Goal: Task Accomplishment & Management: Manage account settings

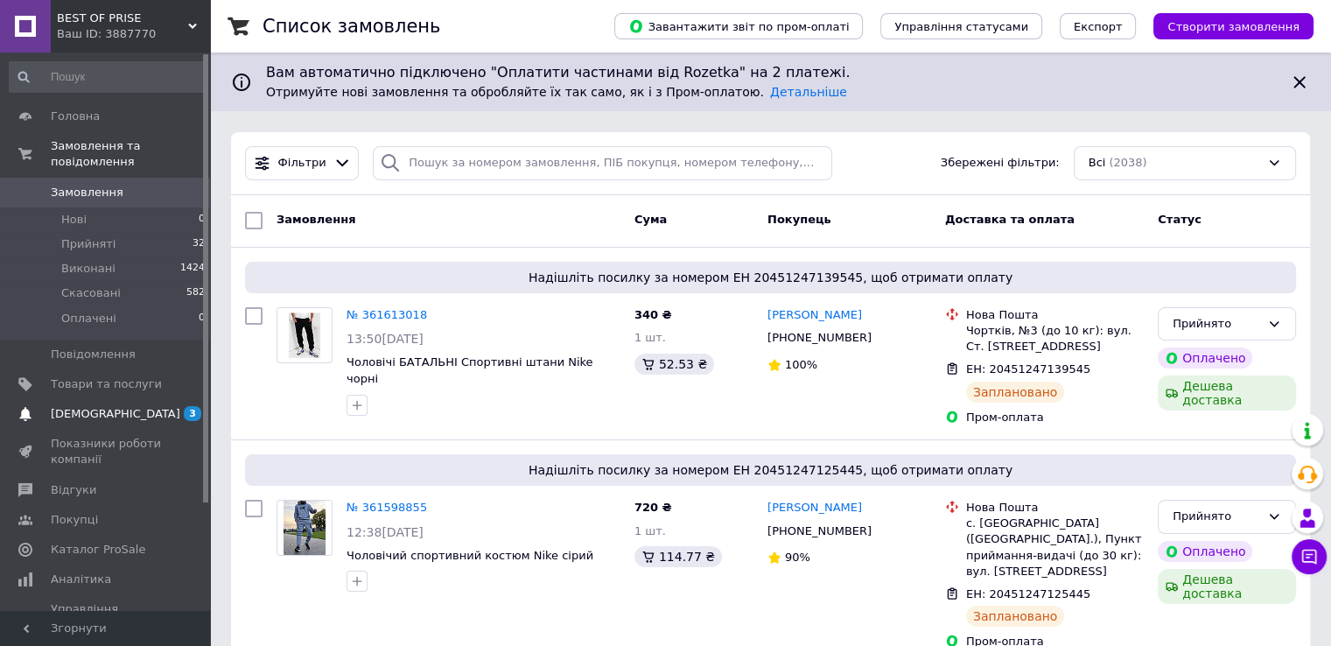
click at [81, 406] on span "[DEMOGRAPHIC_DATA]" at bounding box center [116, 414] width 130 height 16
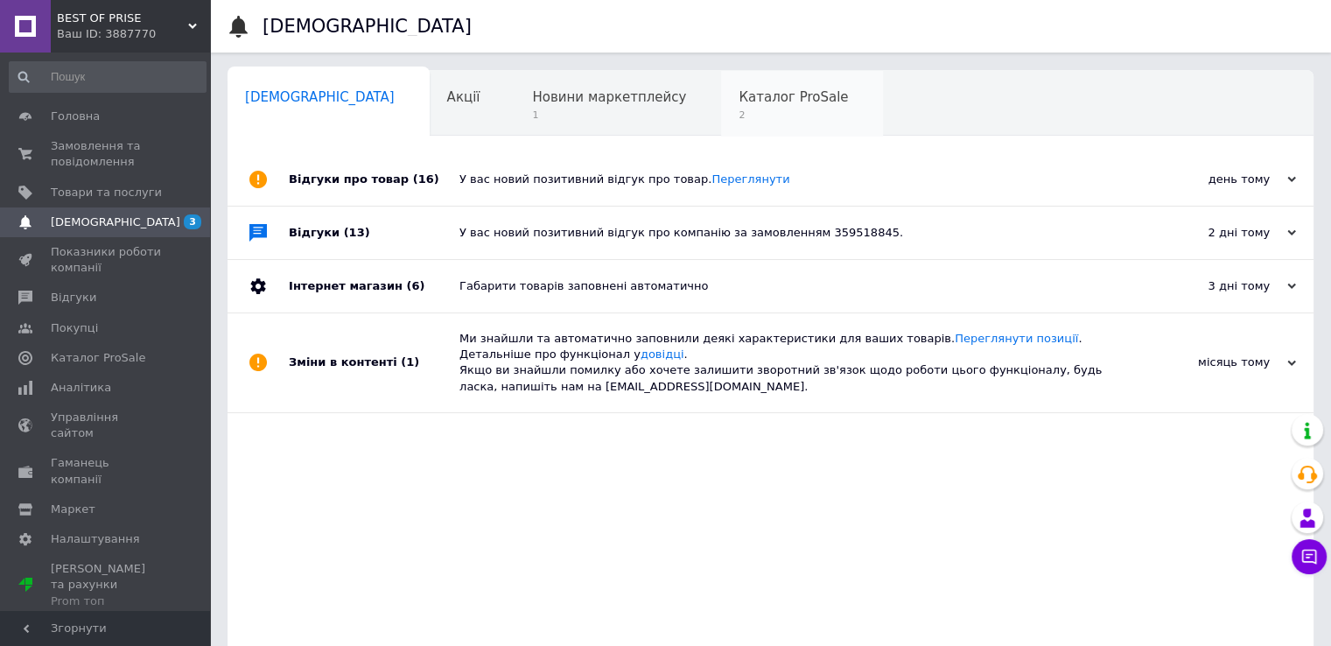
click at [739, 102] on span "Каталог ProSale" at bounding box center [793, 97] width 109 height 16
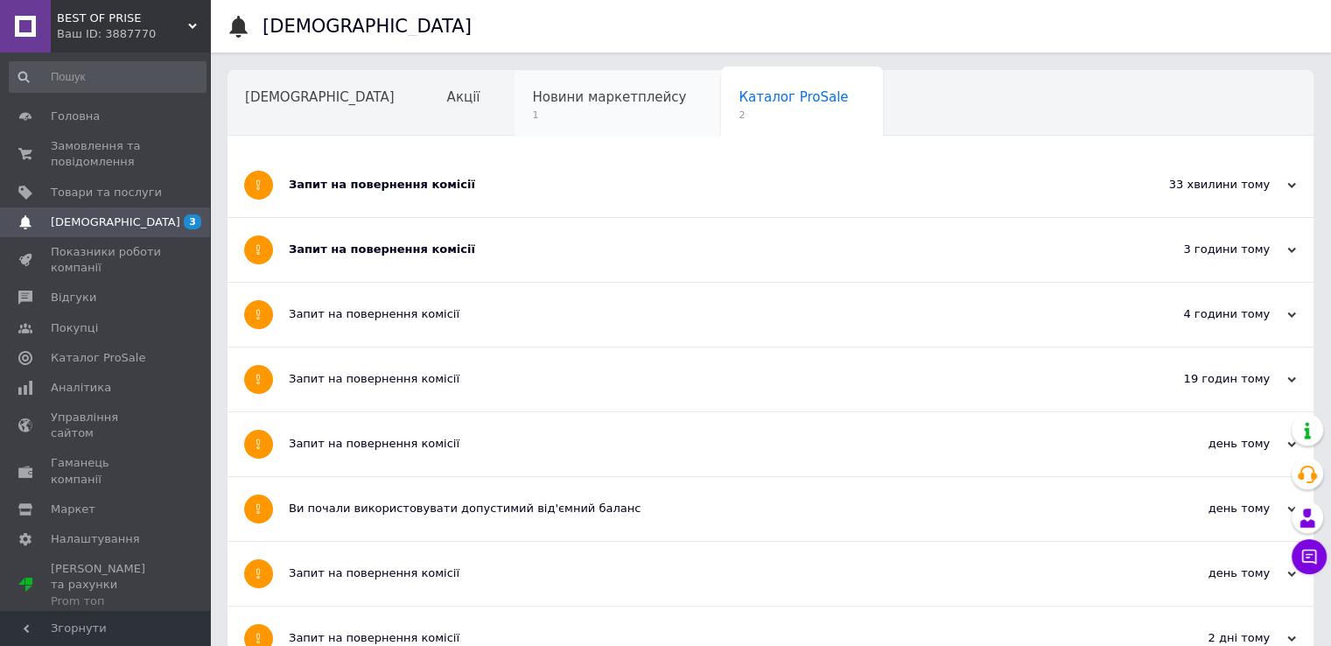
click at [532, 102] on span "Новини маркетплейсу" at bounding box center [609, 97] width 154 height 16
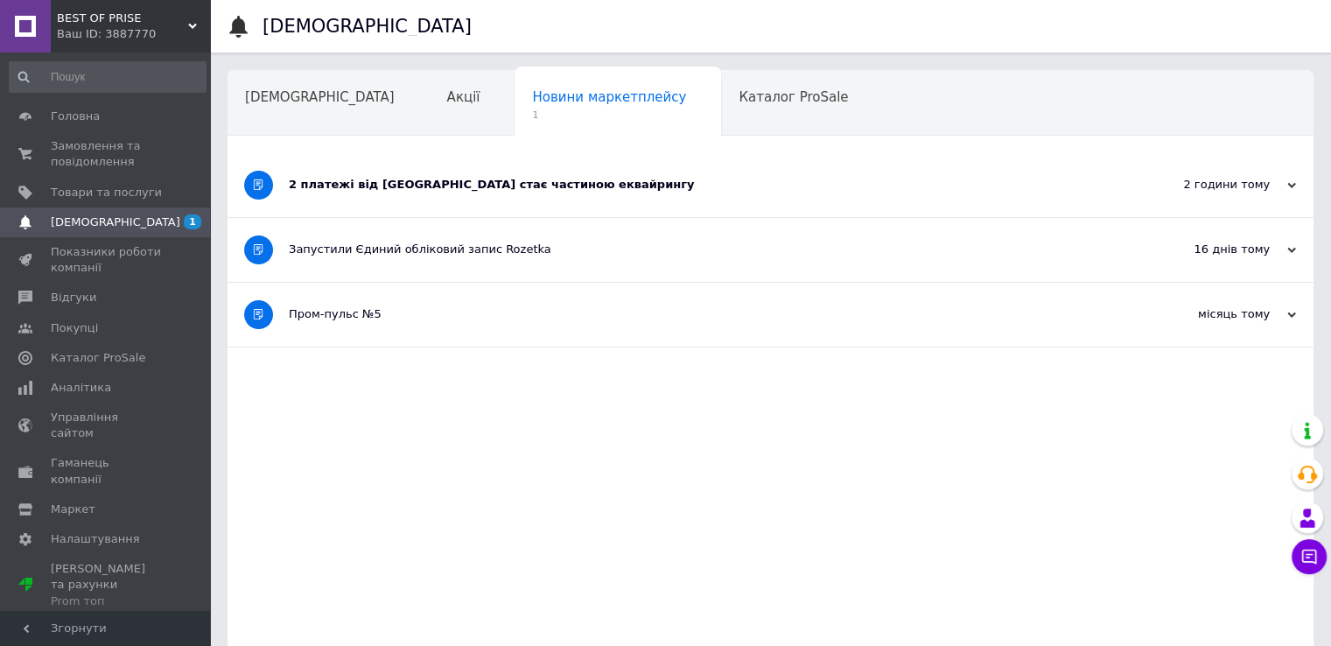
click at [448, 193] on div "2 платежі від [GEOGRAPHIC_DATA] стає частиною еквайрингу" at bounding box center [705, 185] width 832 height 64
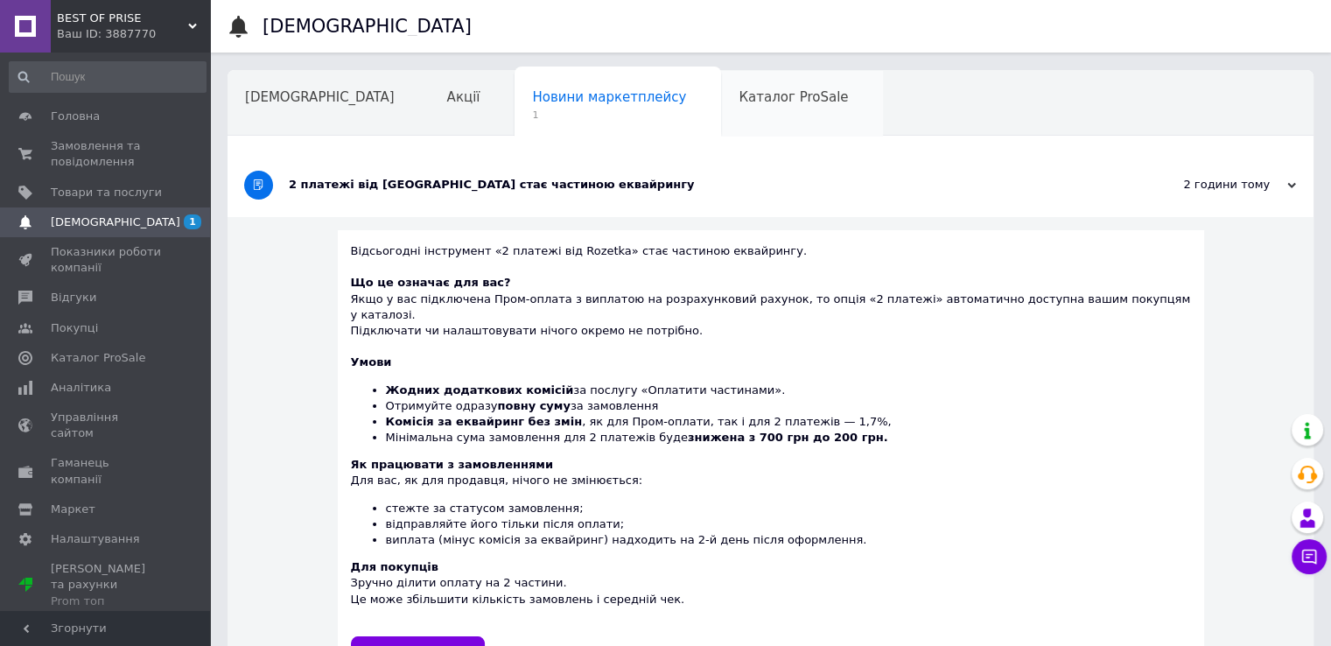
click at [739, 95] on span "Каталог ProSale" at bounding box center [793, 97] width 109 height 16
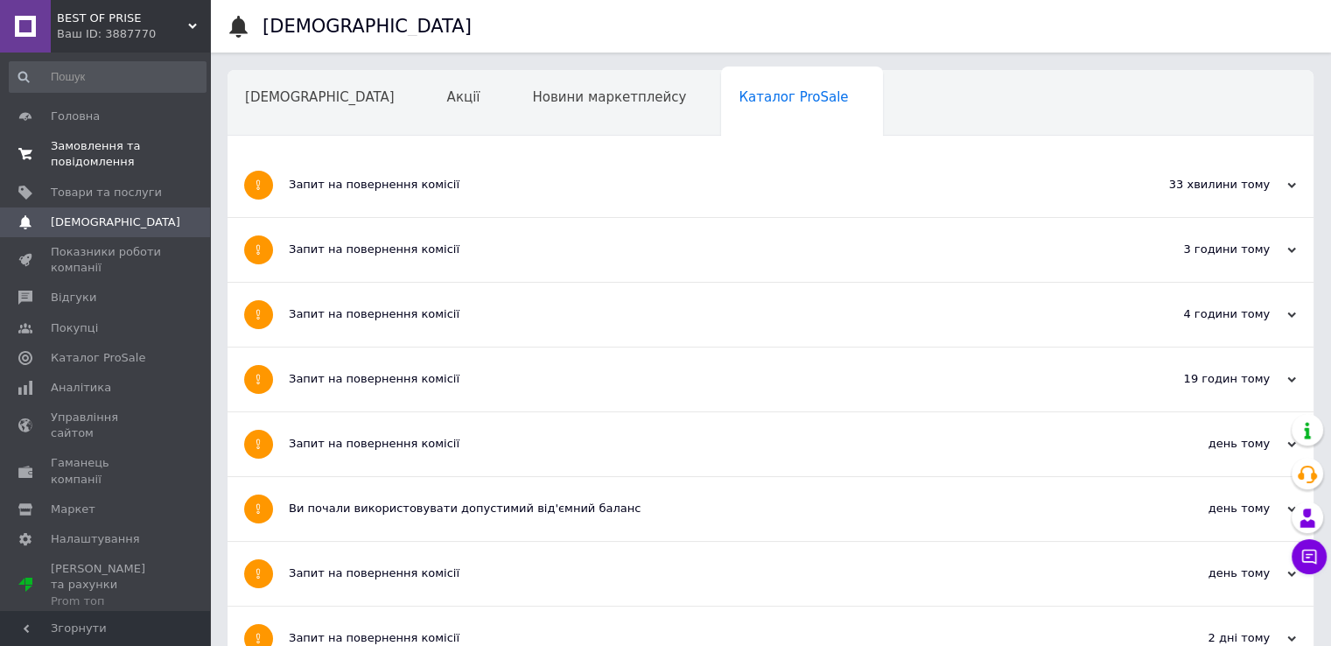
click at [85, 149] on span "Замовлення та повідомлення" at bounding box center [106, 154] width 111 height 32
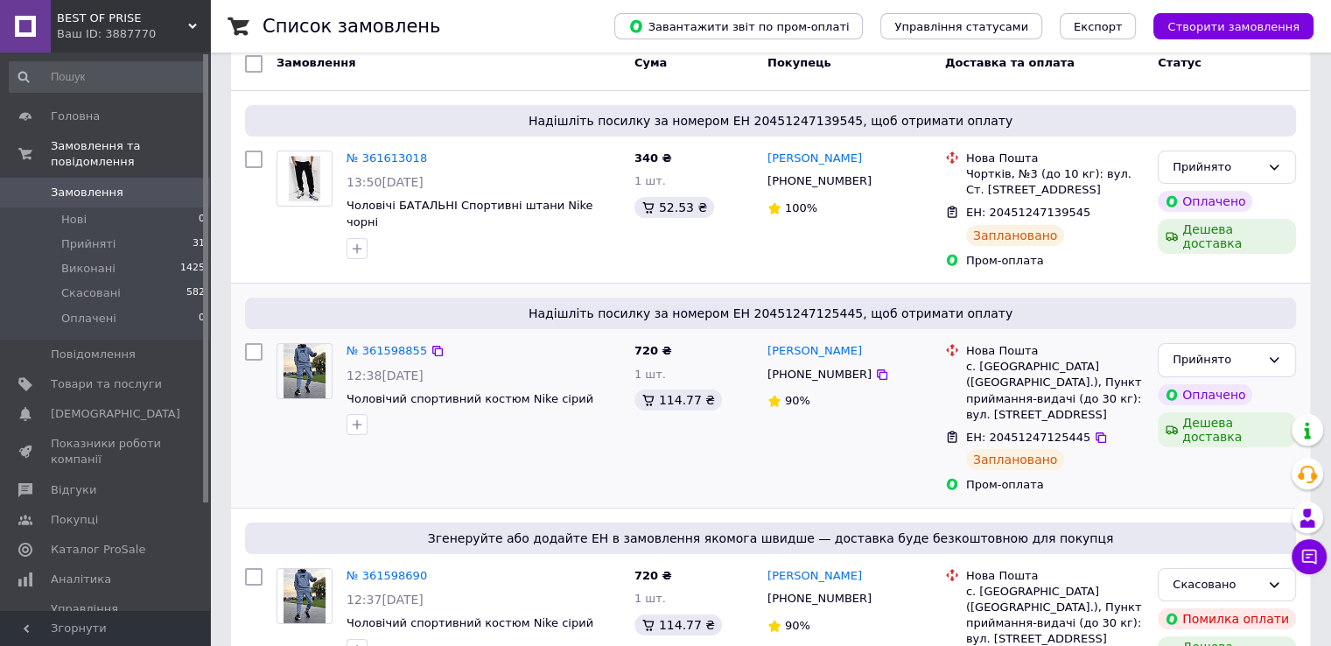
scroll to position [263, 0]
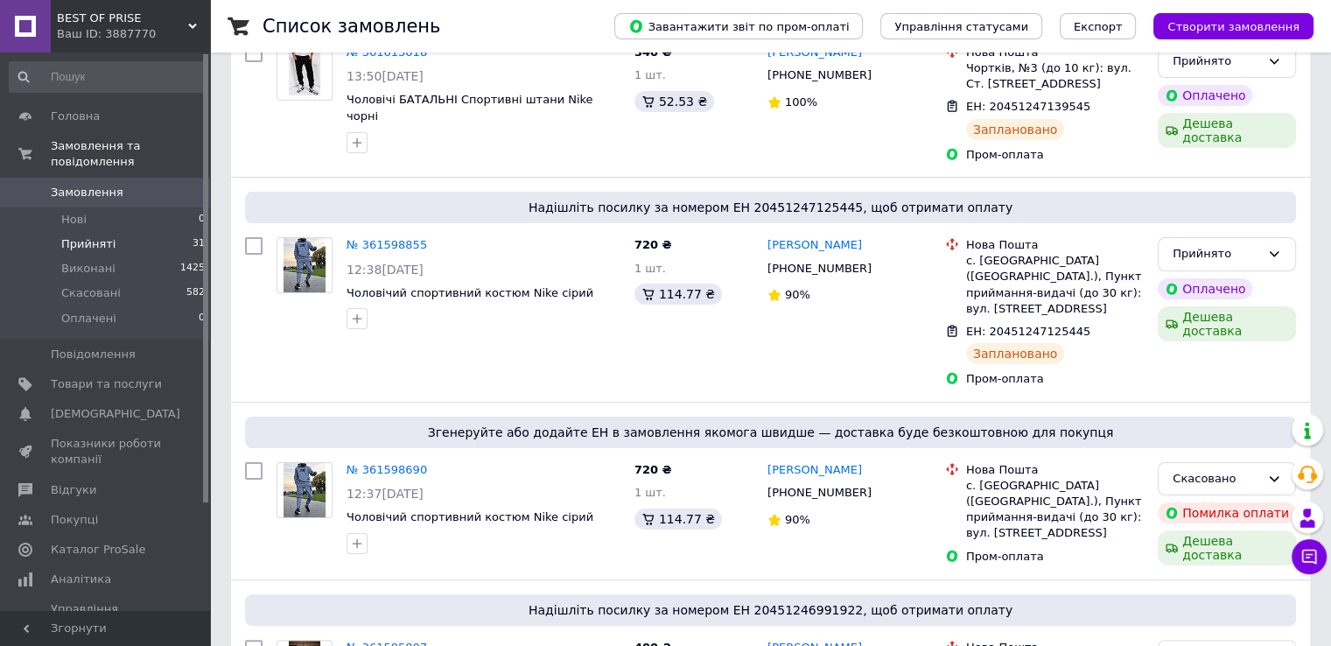
click at [91, 236] on span "Прийняті" at bounding box center [88, 244] width 54 height 16
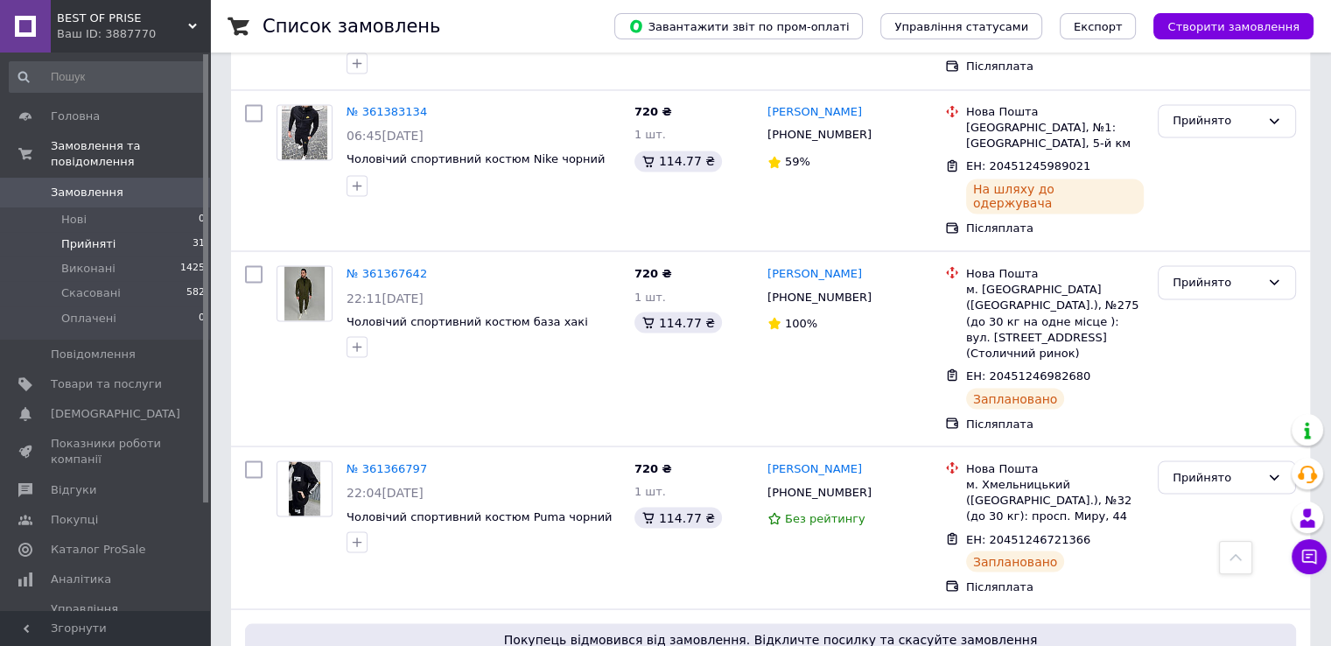
scroll to position [3084, 0]
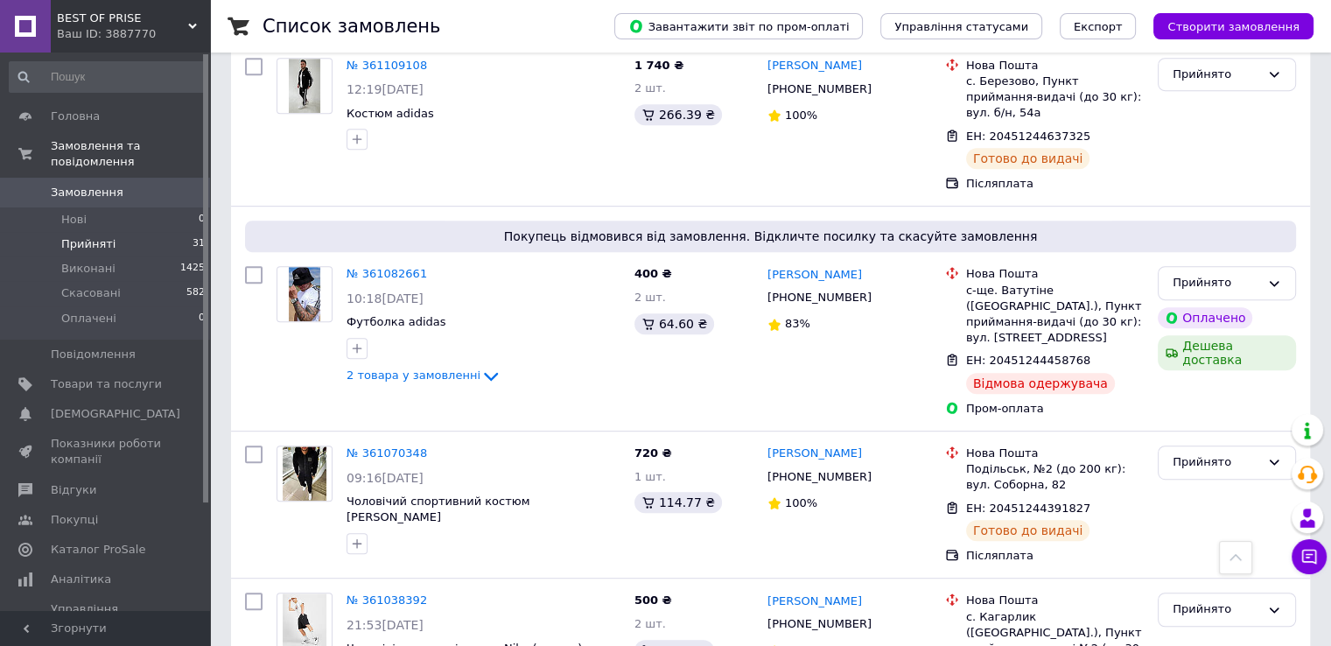
scroll to position [875, 0]
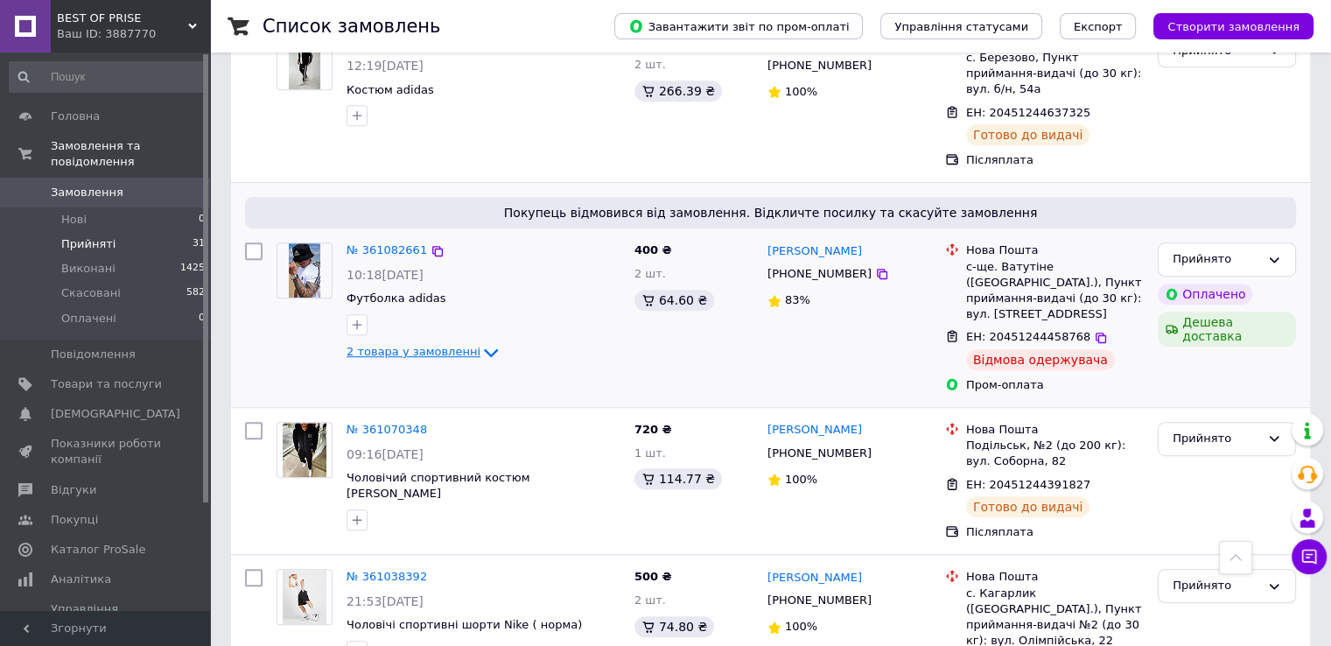
click at [418, 345] on span "2 товара у замовленні" at bounding box center [414, 351] width 134 height 13
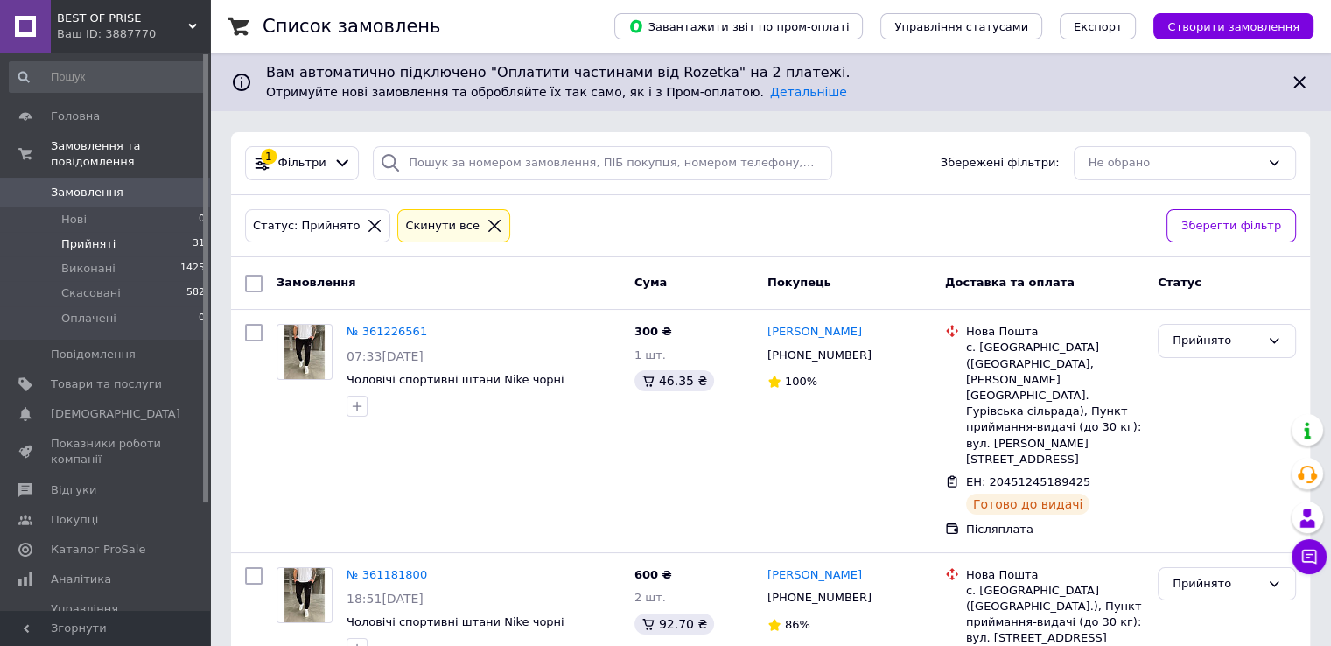
scroll to position [0, 0]
click at [88, 236] on span "Прийняті" at bounding box center [88, 244] width 54 height 16
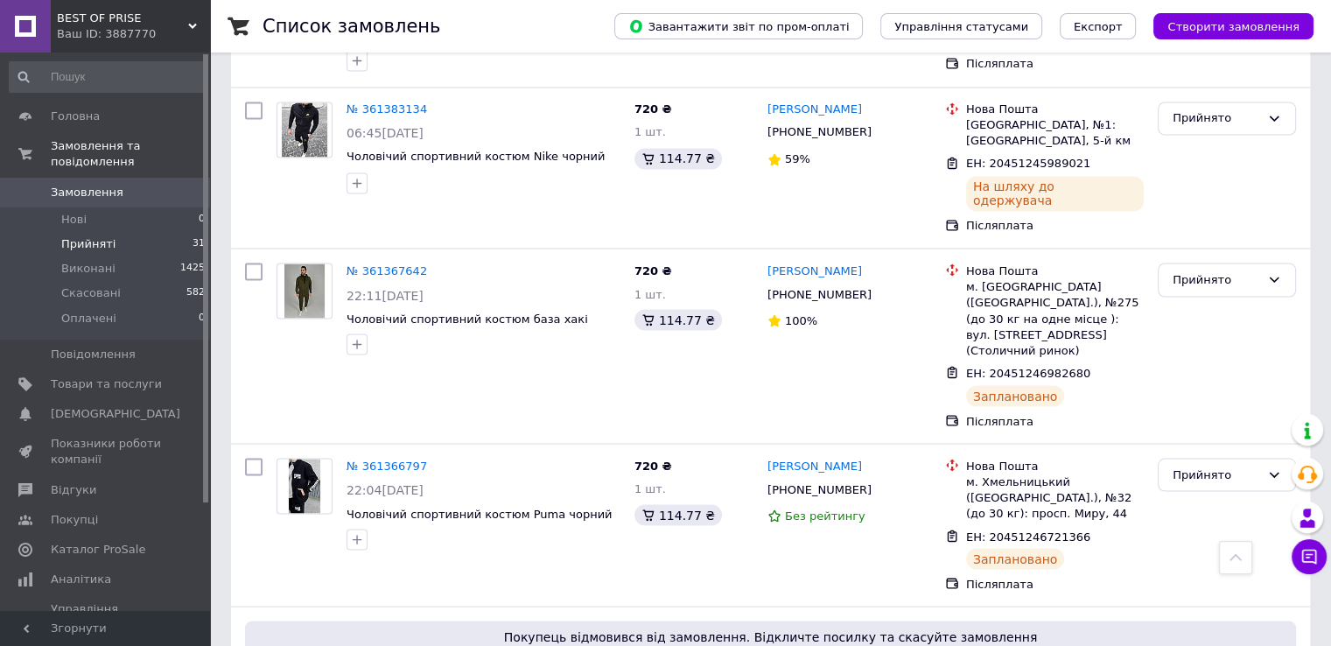
scroll to position [3084, 0]
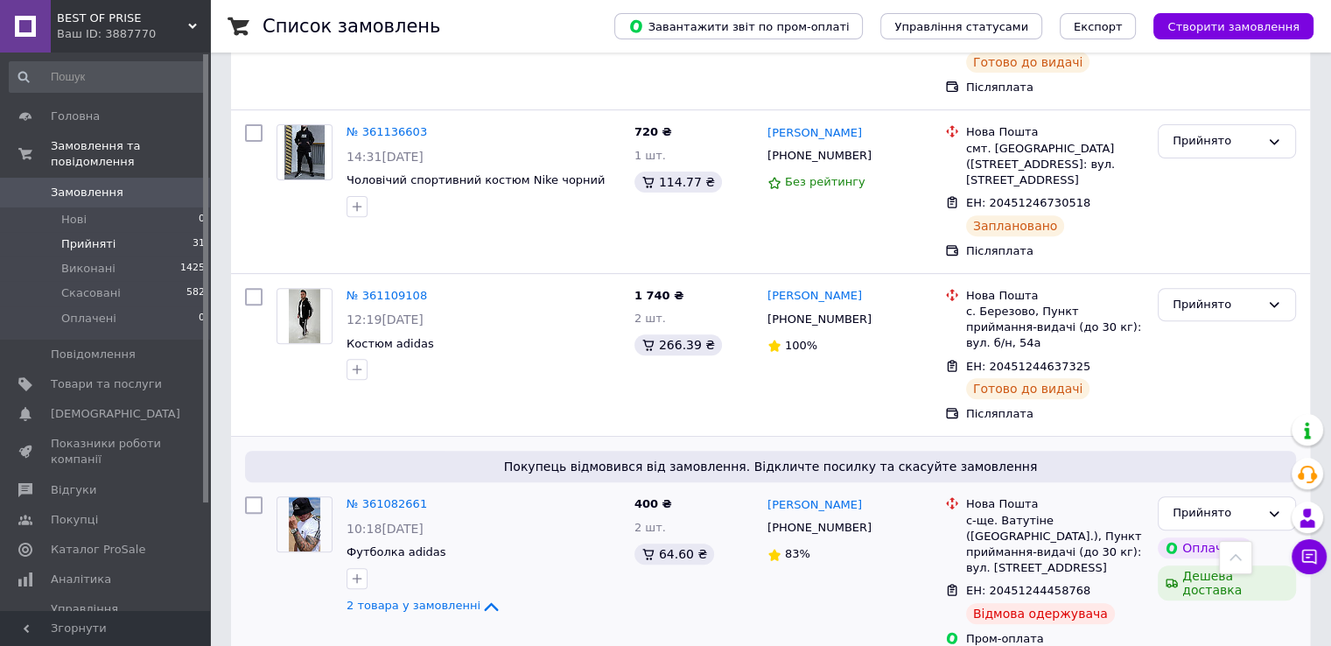
scroll to position [700, 0]
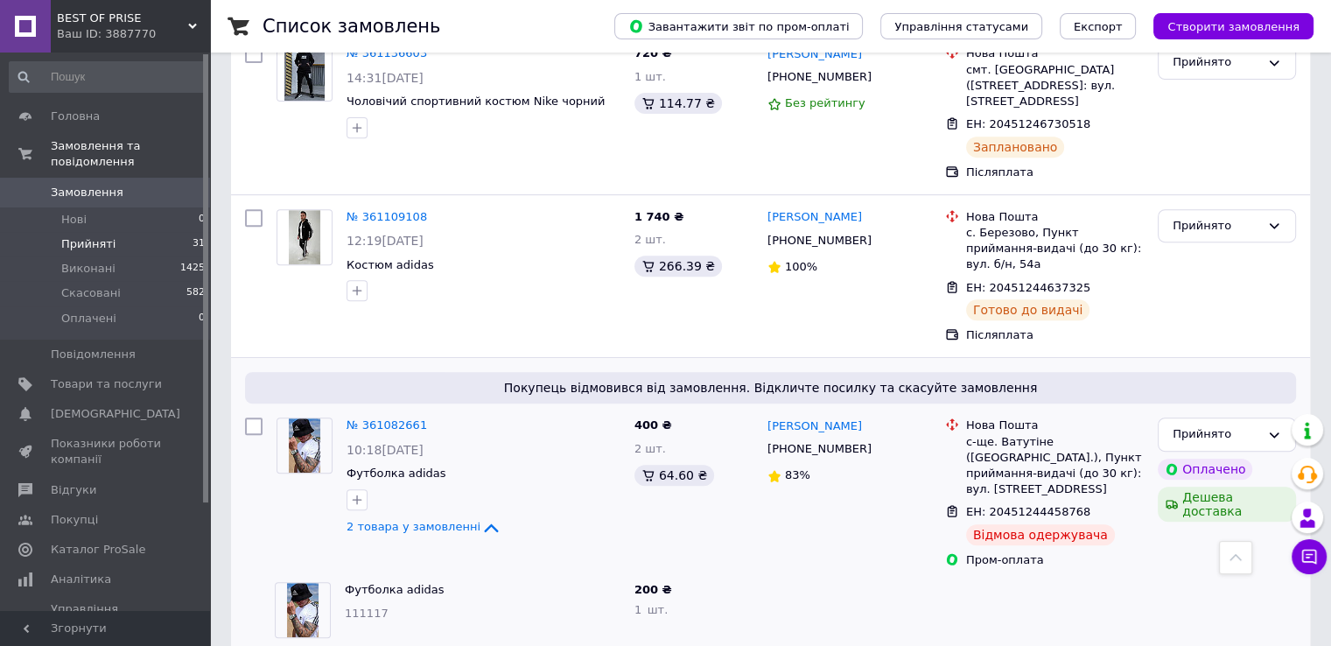
click at [68, 236] on span "Прийняті" at bounding box center [88, 244] width 54 height 16
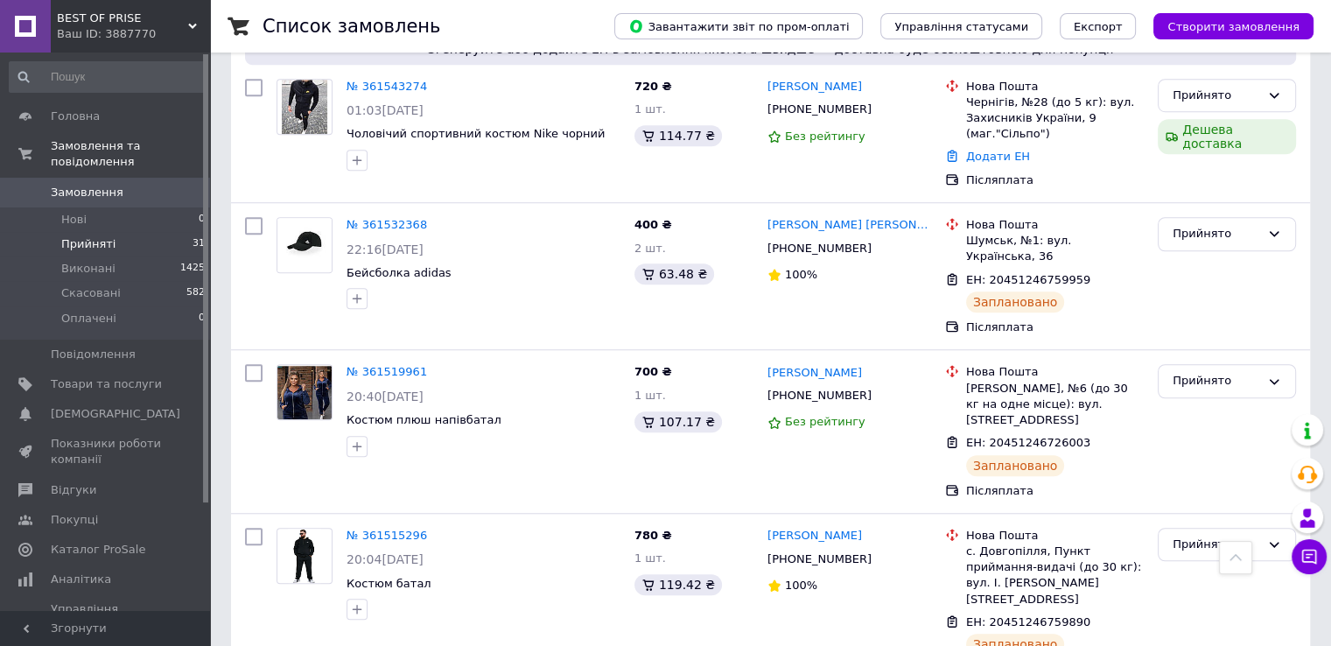
scroll to position [1313, 0]
